Goal: Find specific page/section: Find specific page/section

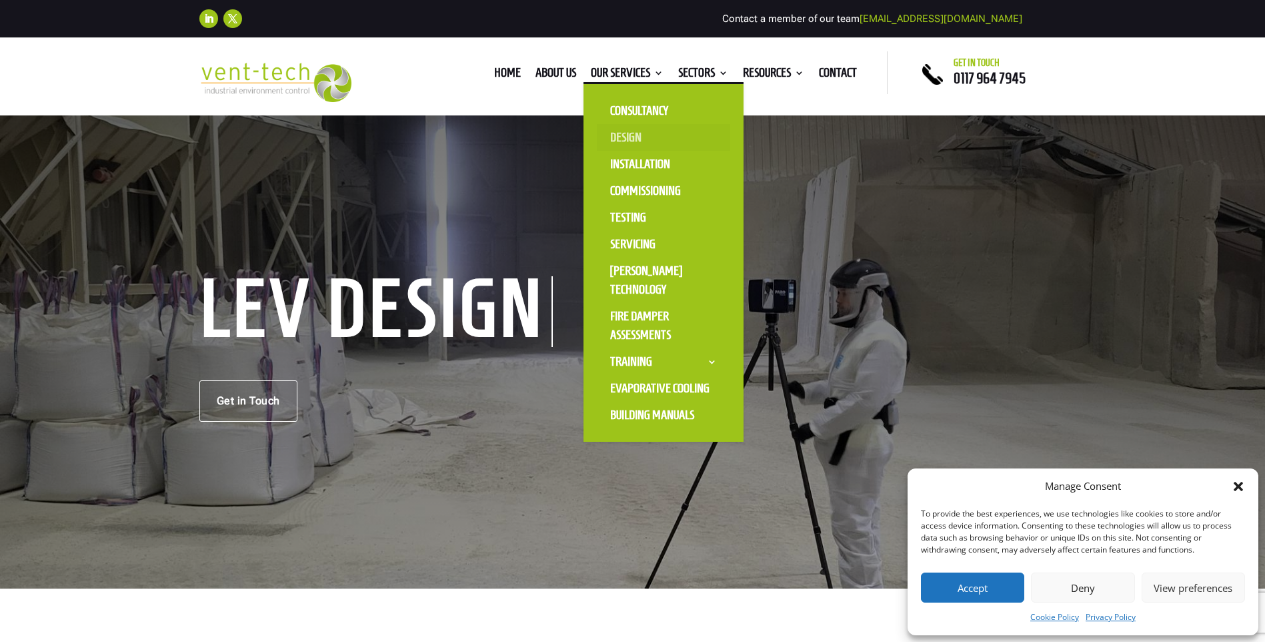
click at [618, 137] on link "Design" at bounding box center [663, 137] width 133 height 27
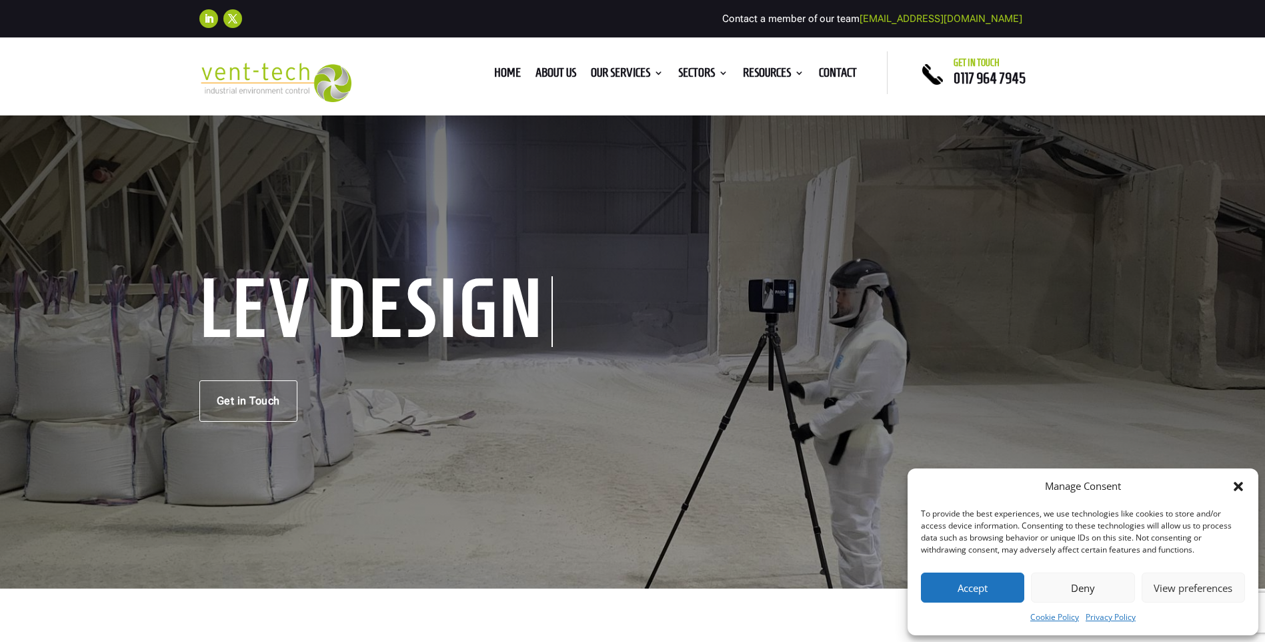
click at [982, 588] on button "Accept" at bounding box center [972, 587] width 103 height 30
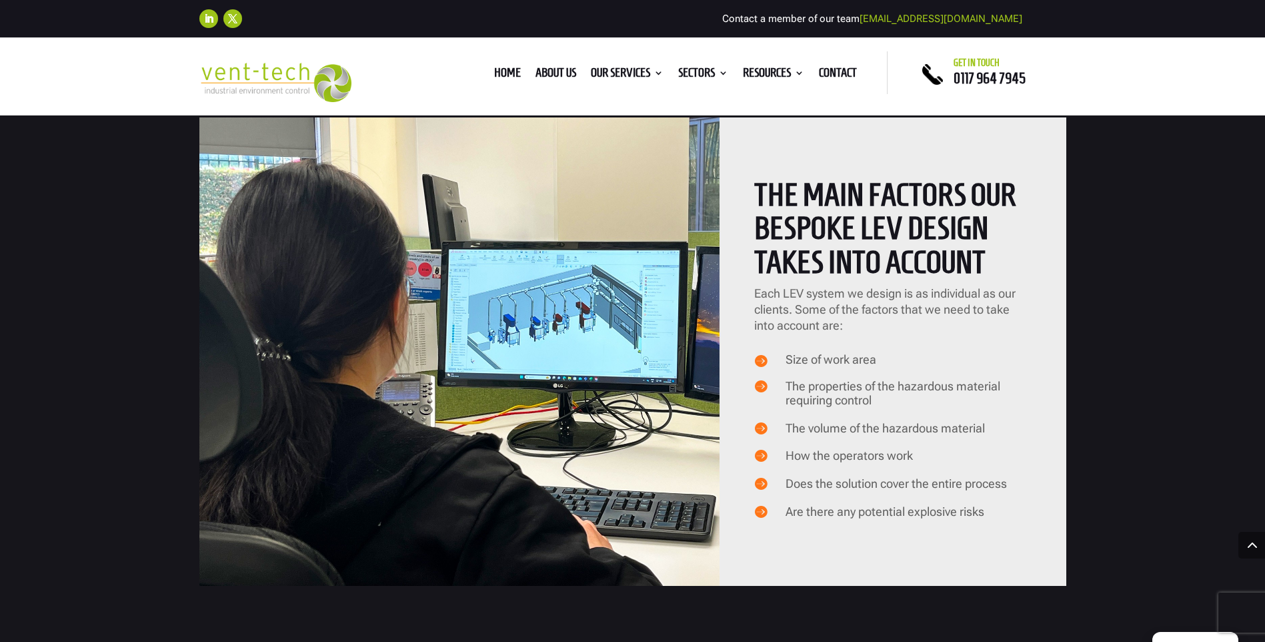
scroll to position [1134, 0]
